Goal: Task Accomplishment & Management: Use online tool/utility

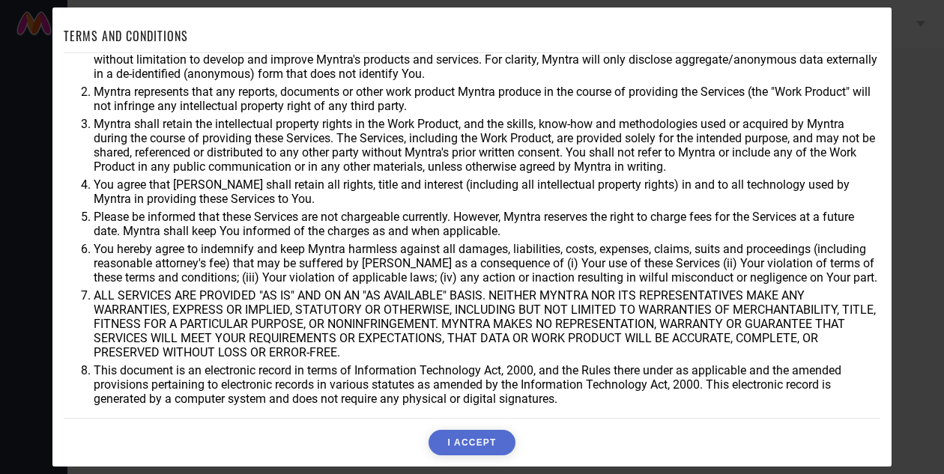
scroll to position [28, 0]
click at [464, 446] on button "I ACCEPT" at bounding box center [471, 442] width 86 height 25
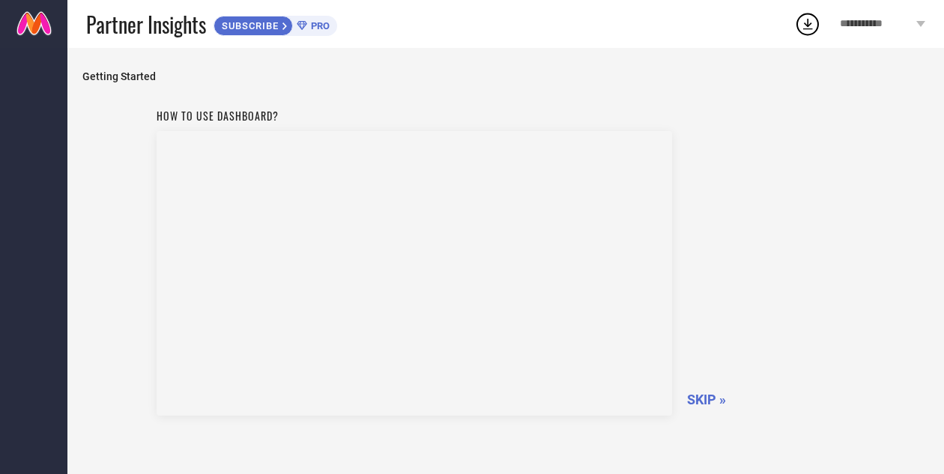
click at [917, 25] on icon at bounding box center [920, 24] width 9 height 6
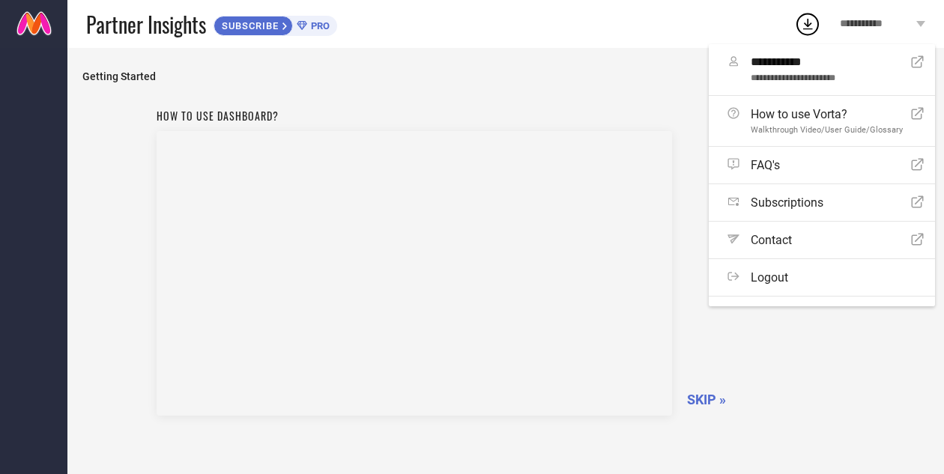
click at [916, 25] on icon at bounding box center [920, 24] width 9 height 6
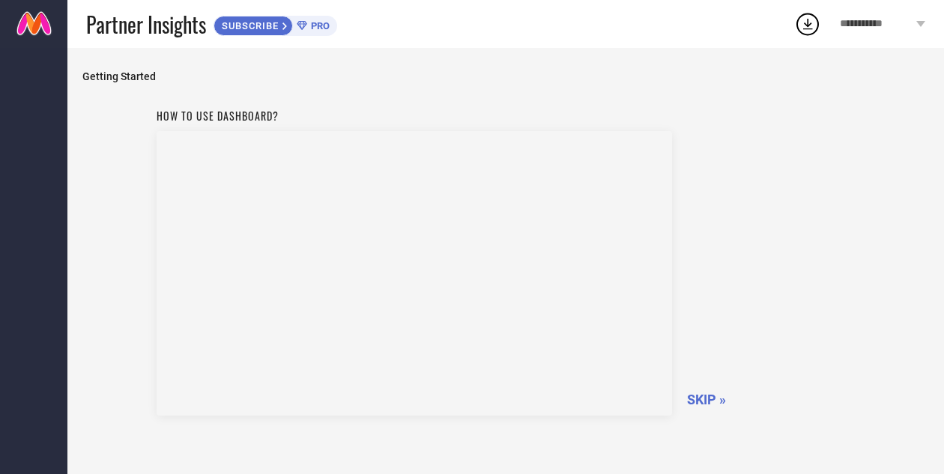
click at [916, 25] on icon at bounding box center [920, 24] width 9 height 6
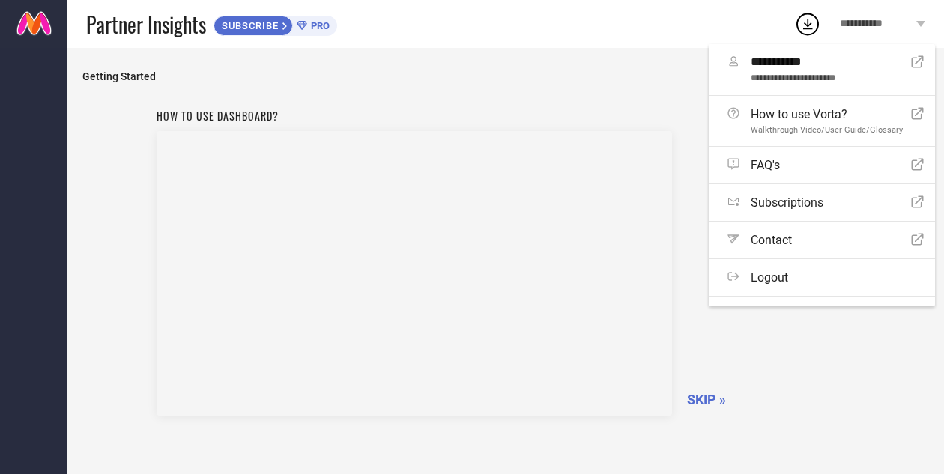
click at [915, 25] on div "**********" at bounding box center [882, 24] width 123 height 48
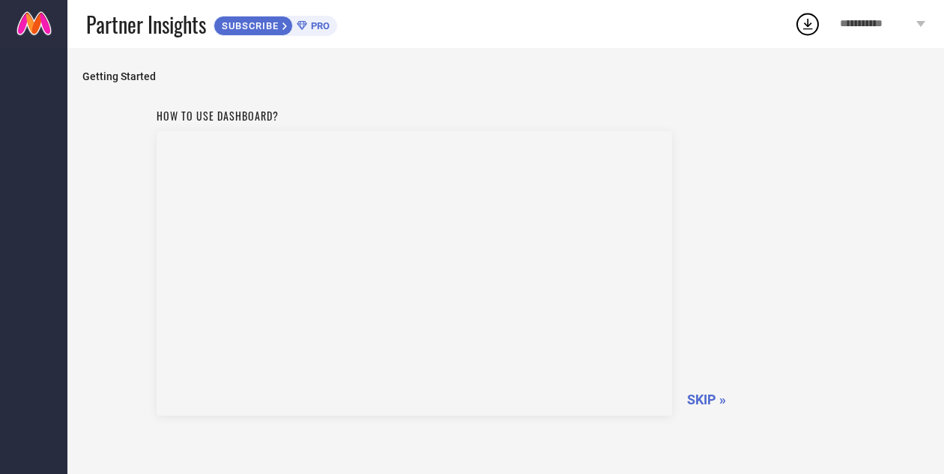
click at [704, 395] on span "SKIP »" at bounding box center [706, 400] width 39 height 16
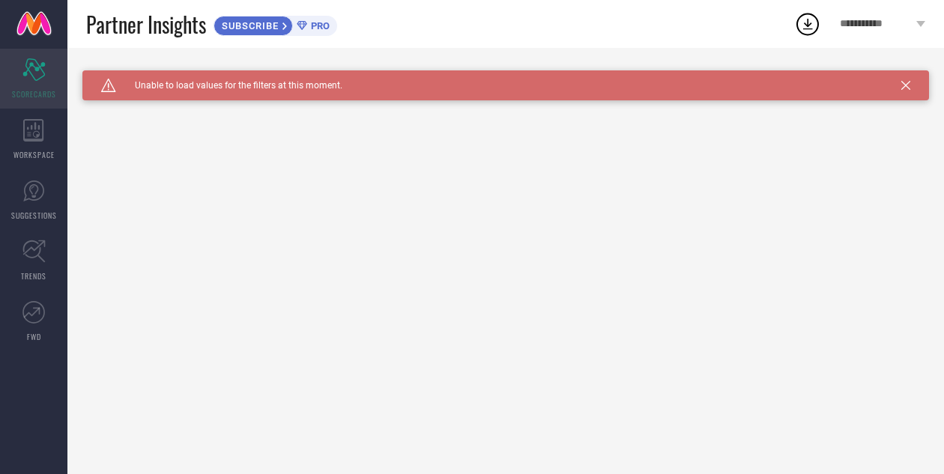
click at [33, 84] on div "Scorecard SCORECARDS" at bounding box center [33, 79] width 67 height 60
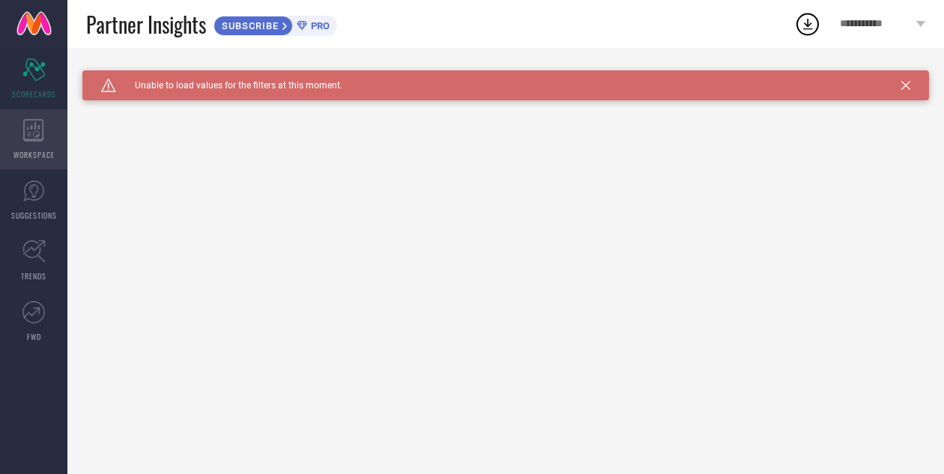
click at [26, 154] on span "WORKSPACE" at bounding box center [33, 154] width 41 height 11
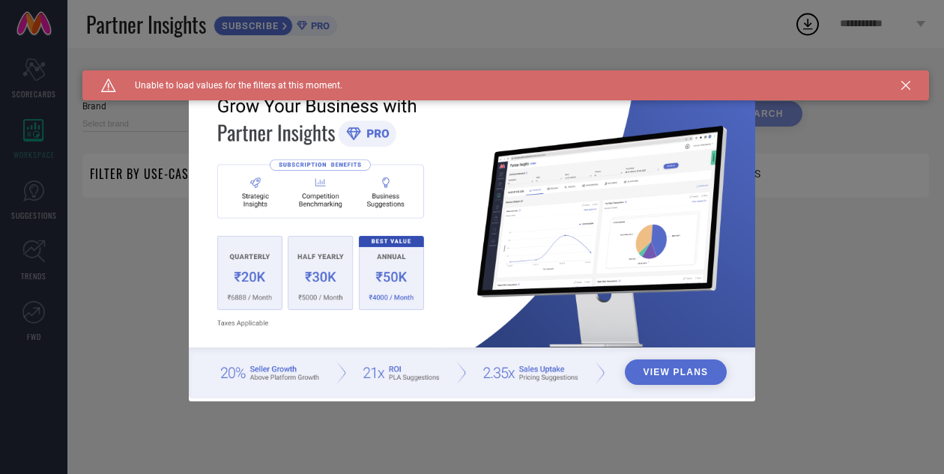
type input "1 STOP FASHION"
type input "All"
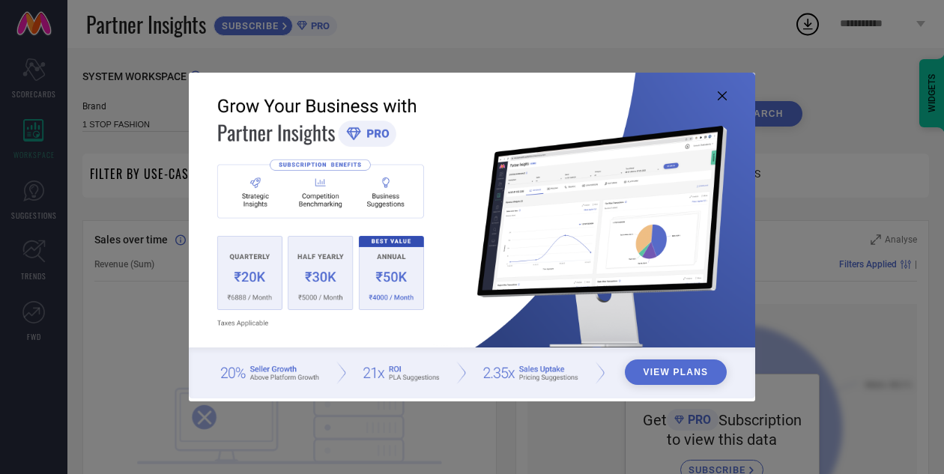
click at [723, 93] on icon at bounding box center [721, 95] width 9 height 9
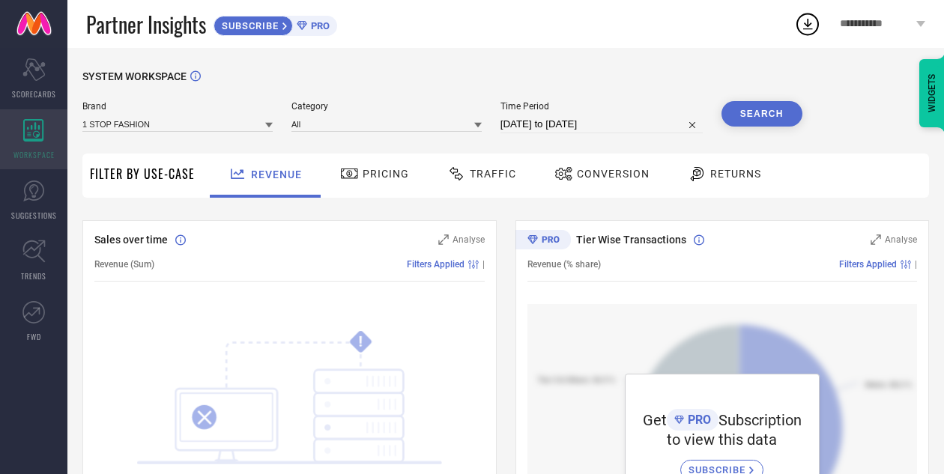
click at [31, 151] on span "WORKSPACE" at bounding box center [33, 154] width 41 height 11
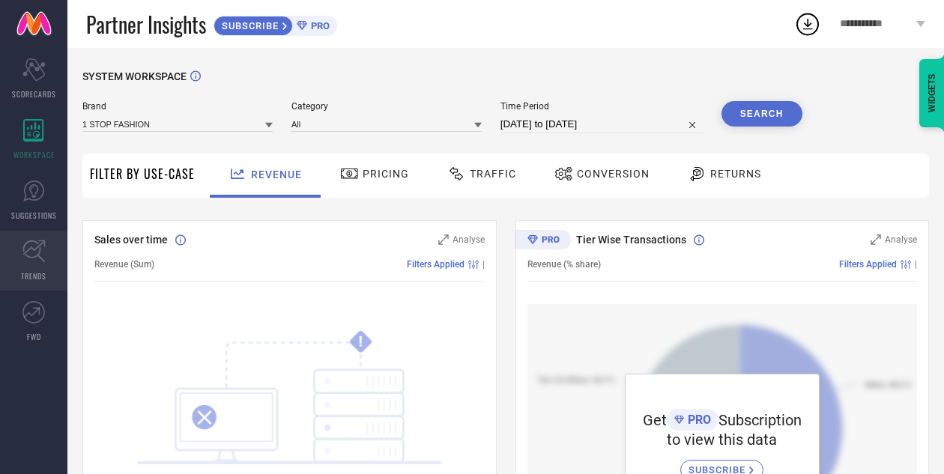
click at [28, 243] on icon at bounding box center [33, 251] width 23 height 23
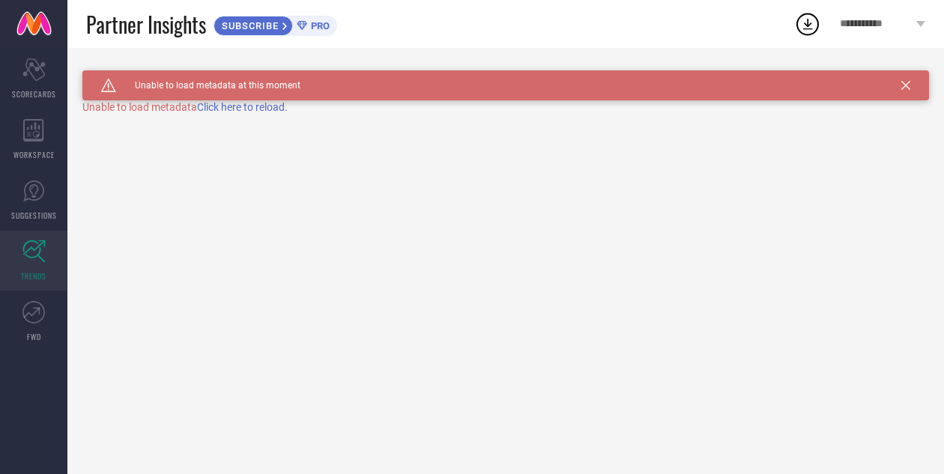
click at [241, 108] on span "Click here to reload." at bounding box center [242, 107] width 91 height 12
click at [910, 88] on div "Caution Created with Sketch. Unable to load metadata at this moment" at bounding box center [505, 85] width 846 height 30
click at [920, 21] on icon at bounding box center [920, 24] width 9 height 6
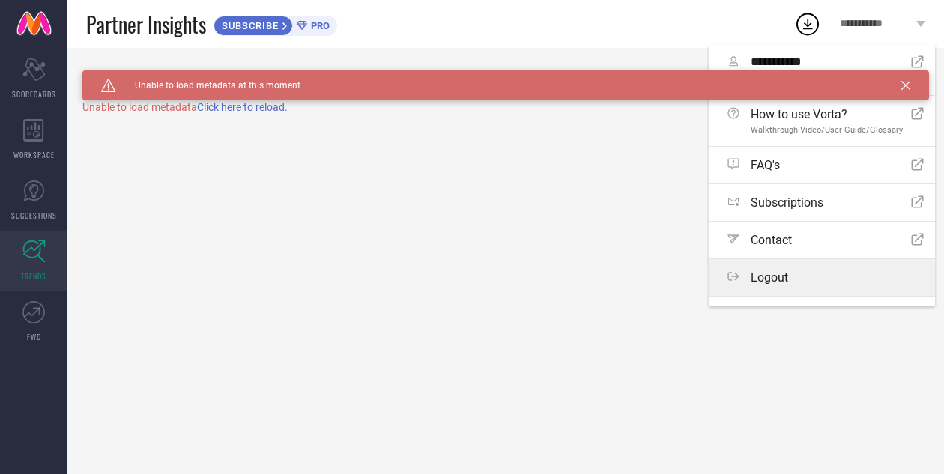
click at [833, 288] on label "Logout" at bounding box center [821, 277] width 226 height 37
click at [0, 0] on button "Logout" at bounding box center [0, 0] width 0 height 0
